Goal: Communication & Community: Ask a question

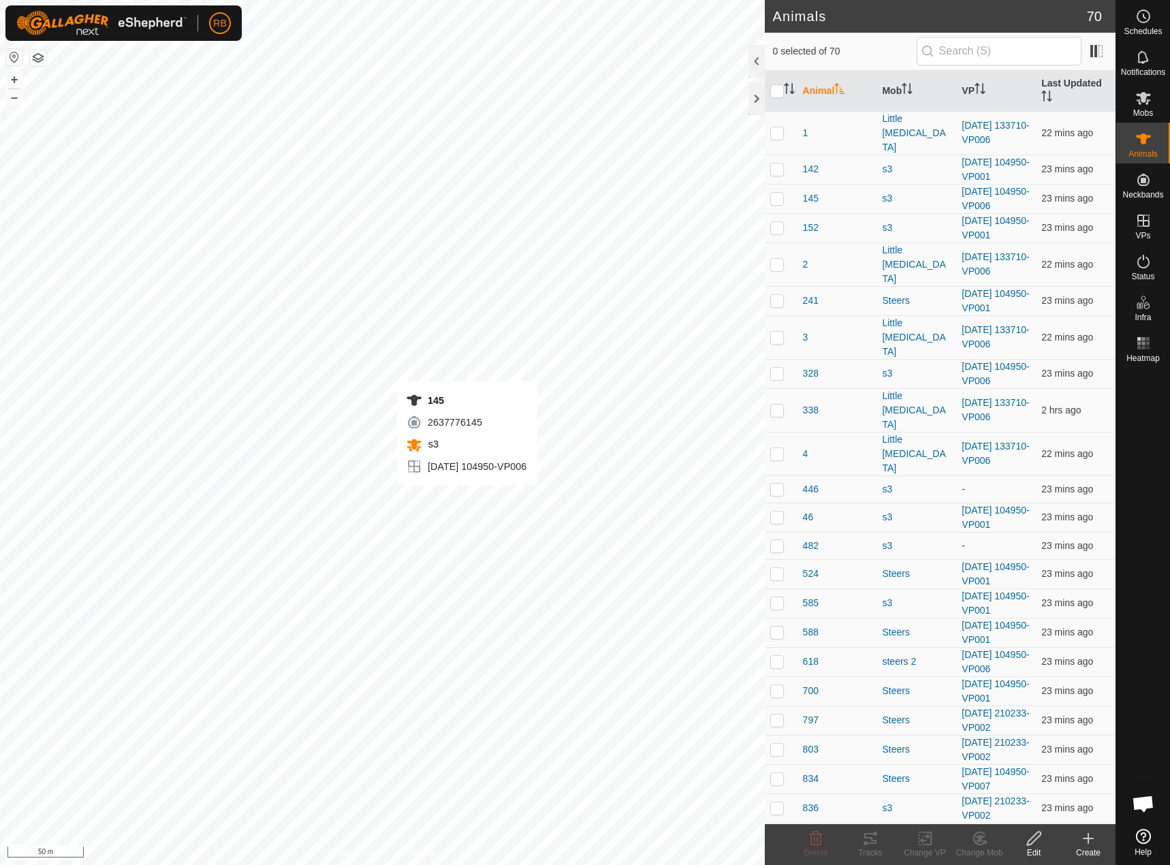
checkbox input "true"
click at [1145, 809] on span "Open chat" at bounding box center [1143, 804] width 22 height 19
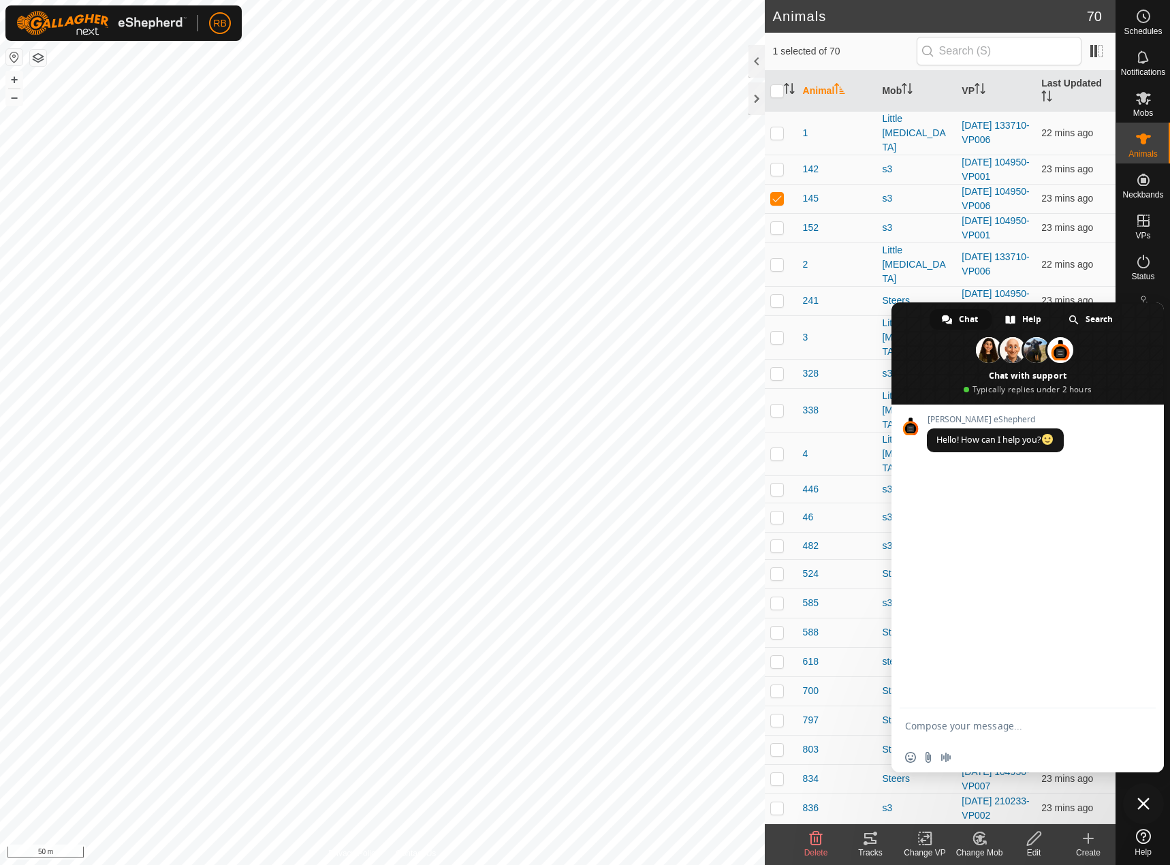
click at [1149, 799] on span "Close chat" at bounding box center [1143, 803] width 12 height 12
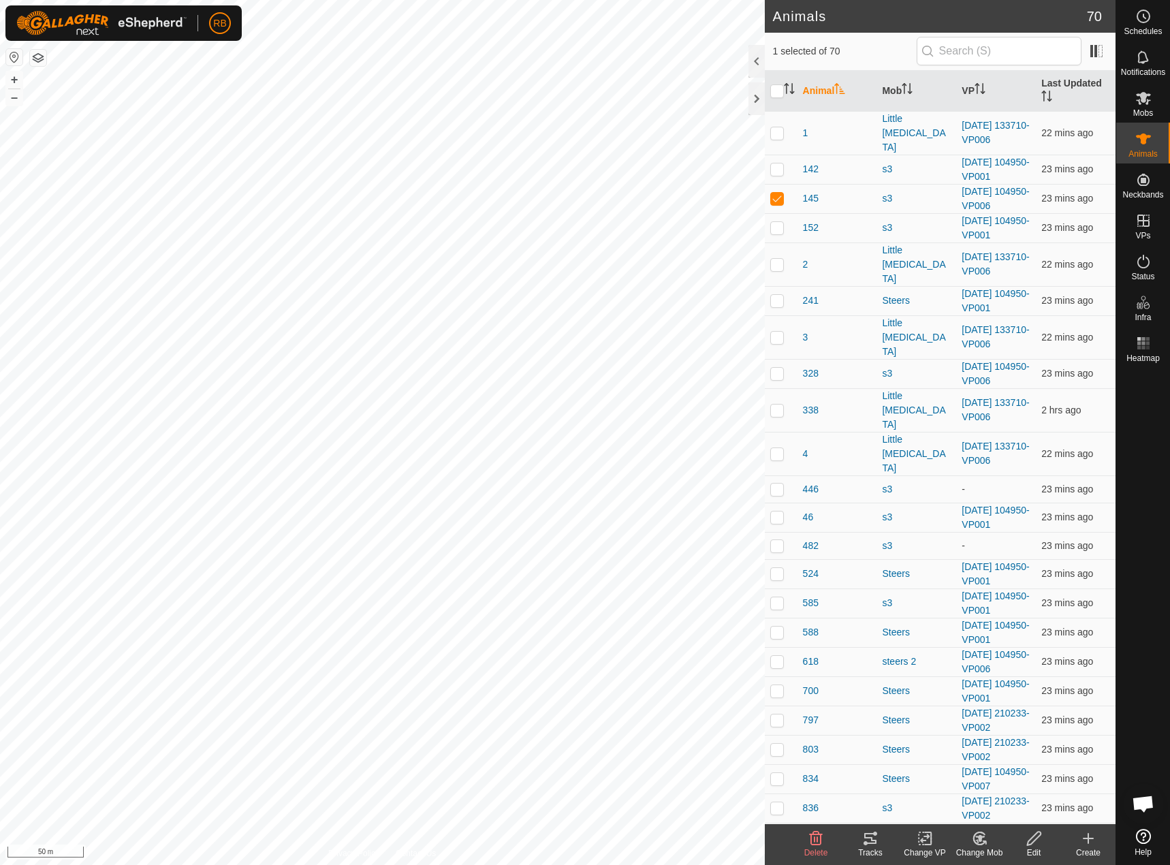
click at [1147, 840] on icon at bounding box center [1143, 836] width 15 height 15
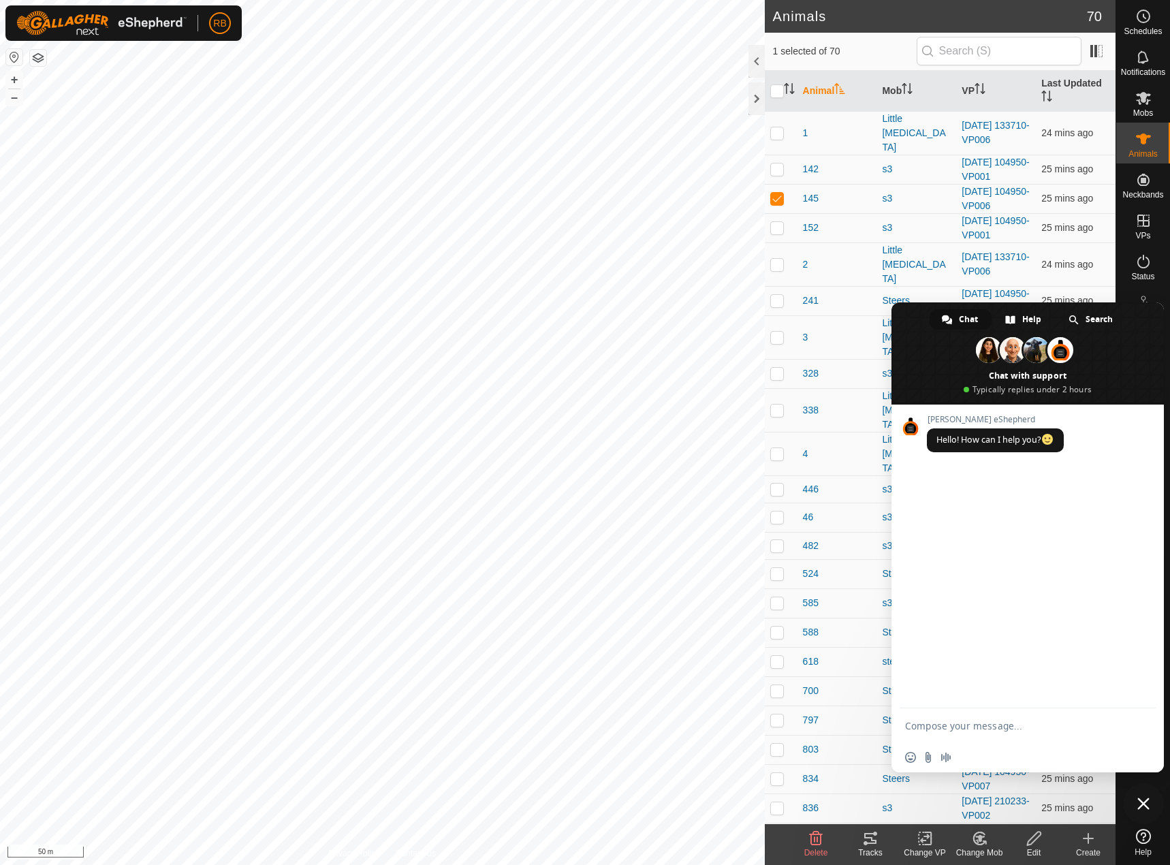
type textarea "Hi"
